Goal: Task Accomplishment & Management: Use online tool/utility

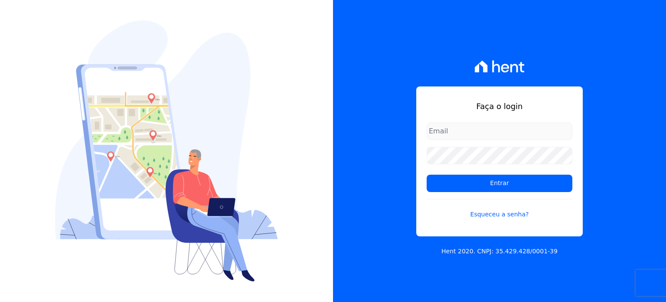
type input "[PERSON_NAME][EMAIL_ADDRESS][PERSON_NAME][DOMAIN_NAME]"
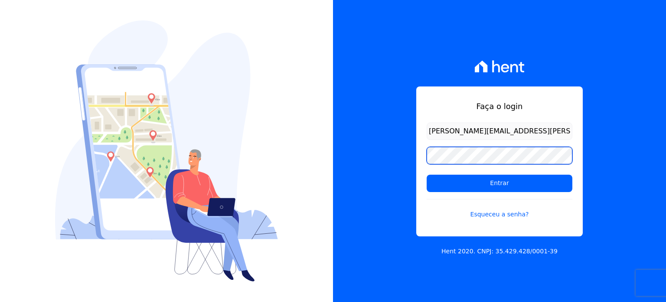
click at [392, 159] on div "Faça o login [PERSON_NAME][EMAIL_ADDRESS][PERSON_NAME][DOMAIN_NAME] Entrar Esqu…" at bounding box center [499, 151] width 333 height 302
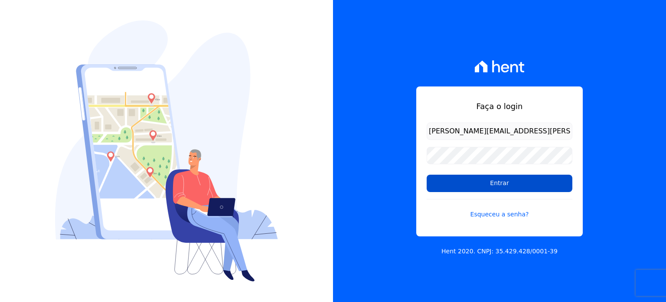
click at [457, 177] on input "Entrar" at bounding box center [500, 182] width 146 height 17
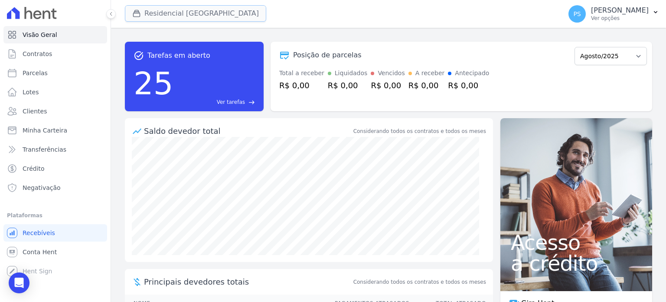
click at [180, 16] on button "Residencial Villa Sardenha" at bounding box center [195, 13] width 141 height 16
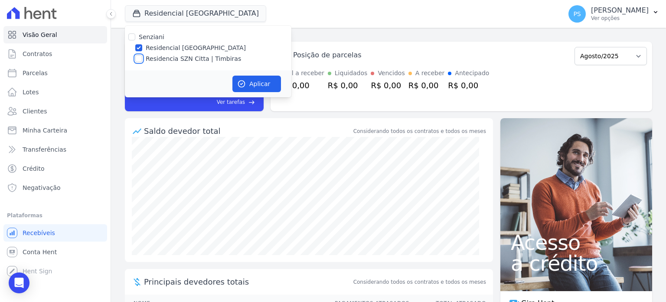
click at [141, 60] on input "Residencia SZN Citta | Timbiras" at bounding box center [138, 58] width 7 height 7
checkbox input "true"
click at [148, 50] on label "Residencial Villa Sardenha" at bounding box center [196, 47] width 100 height 9
click at [142, 50] on input "Residencial Villa Sardenha" at bounding box center [138, 47] width 7 height 7
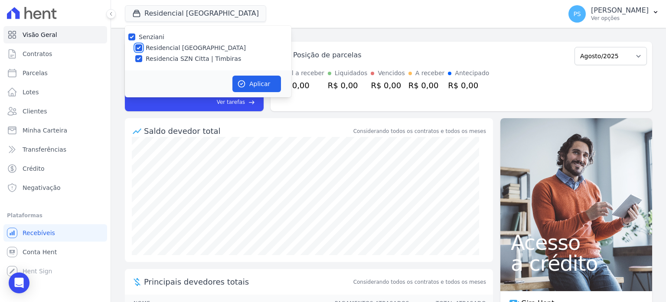
checkbox input "false"
click at [249, 77] on button "Aplicar" at bounding box center [257, 83] width 49 height 16
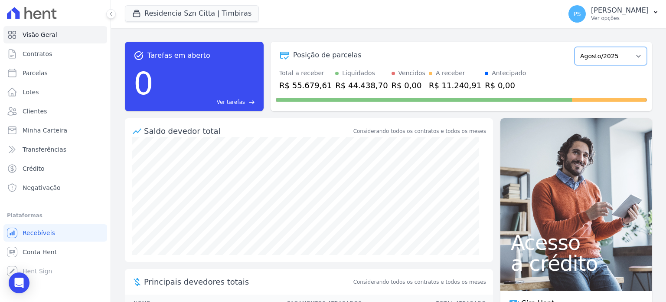
click at [633, 56] on select "Junho/2025 Julho/2025 Agosto/2025 Setembro/2025 Outubro/2025 Novembro/2025 Deze…" at bounding box center [611, 56] width 72 height 18
click at [656, 16] on button "PS Paula Silva Ver opções" at bounding box center [614, 14] width 105 height 24
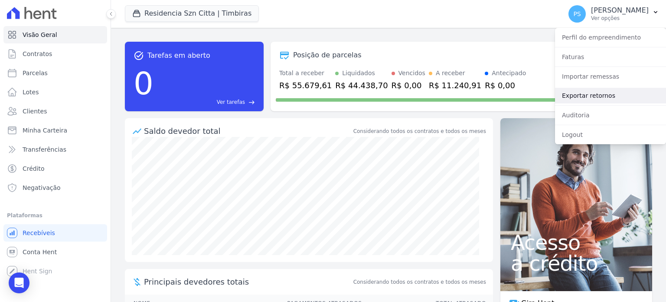
click at [584, 99] on link "Exportar retornos" at bounding box center [610, 96] width 111 height 16
click at [575, 97] on link "Exportar retornos" at bounding box center [610, 96] width 111 height 16
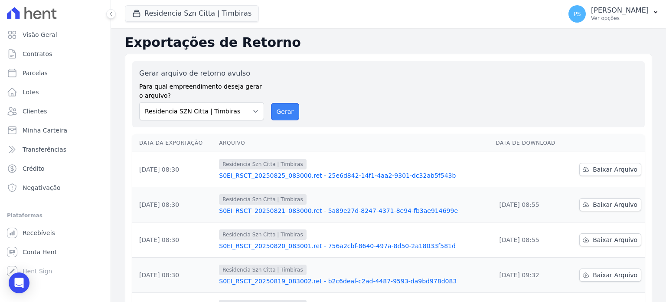
click at [279, 112] on button "Gerar" at bounding box center [285, 111] width 29 height 17
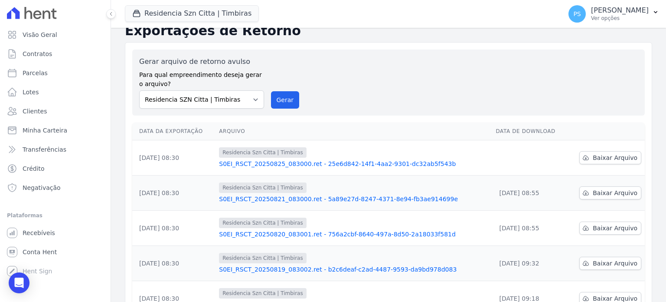
scroll to position [43, 0]
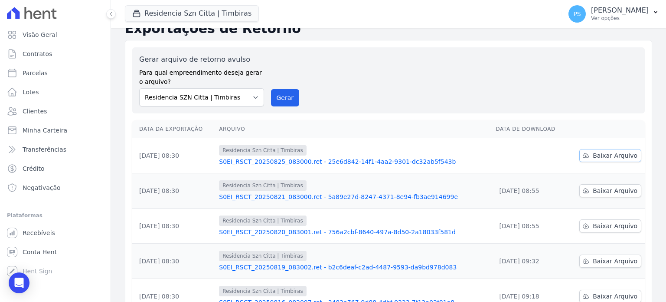
click at [607, 155] on span "Baixar Arquivo" at bounding box center [615, 155] width 45 height 9
